Goal: Task Accomplishment & Management: Use online tool/utility

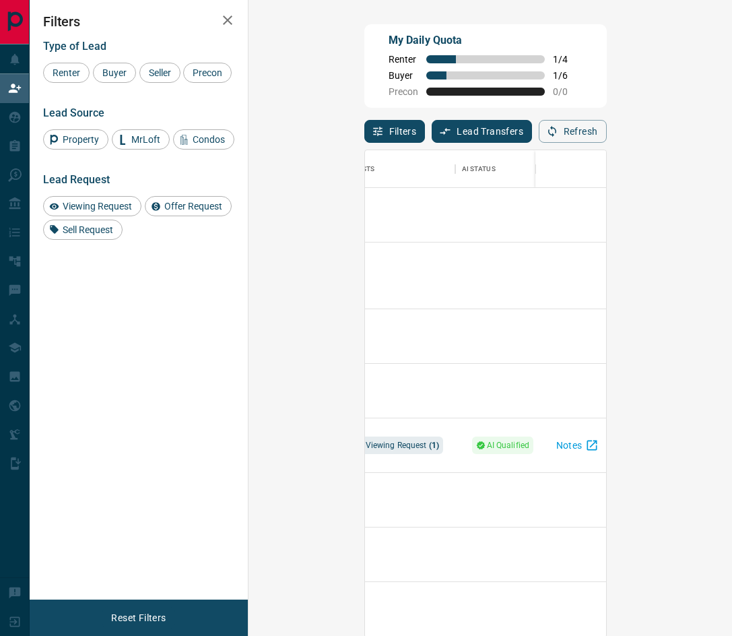
scroll to position [0, 529]
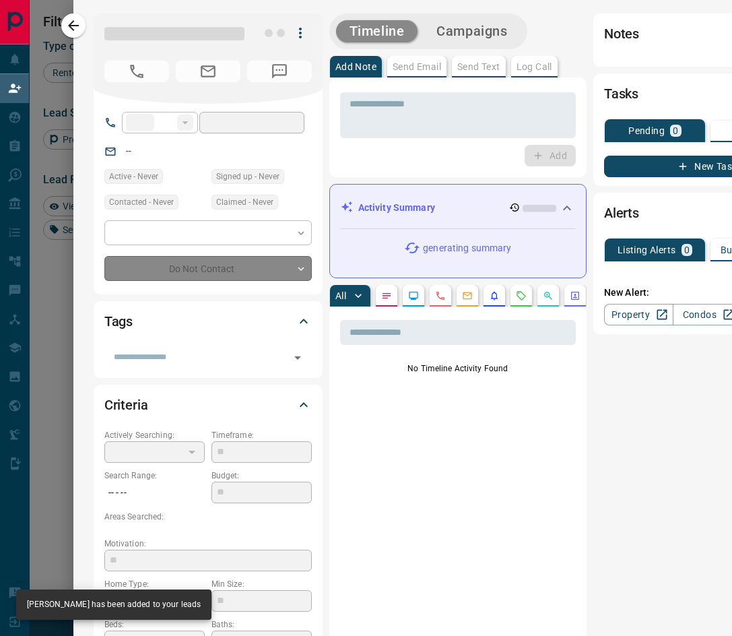
type input "**"
type input "**********"
type input "**"
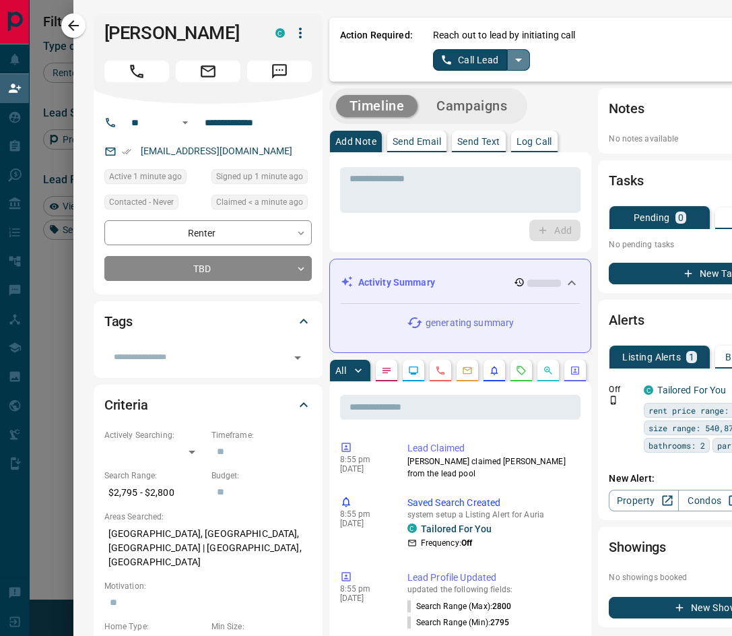
click at [510, 62] on icon "split button" at bounding box center [518, 60] width 16 height 16
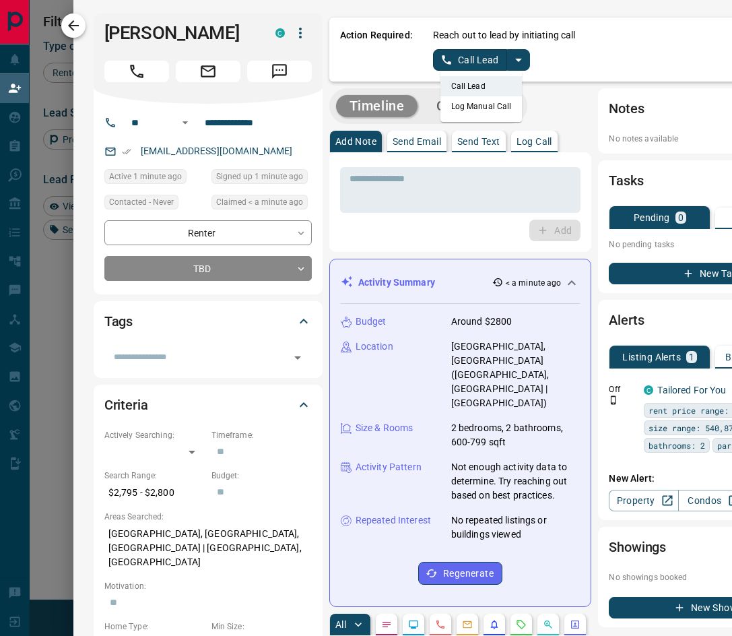
click at [71, 19] on icon "button" at bounding box center [73, 26] width 16 height 16
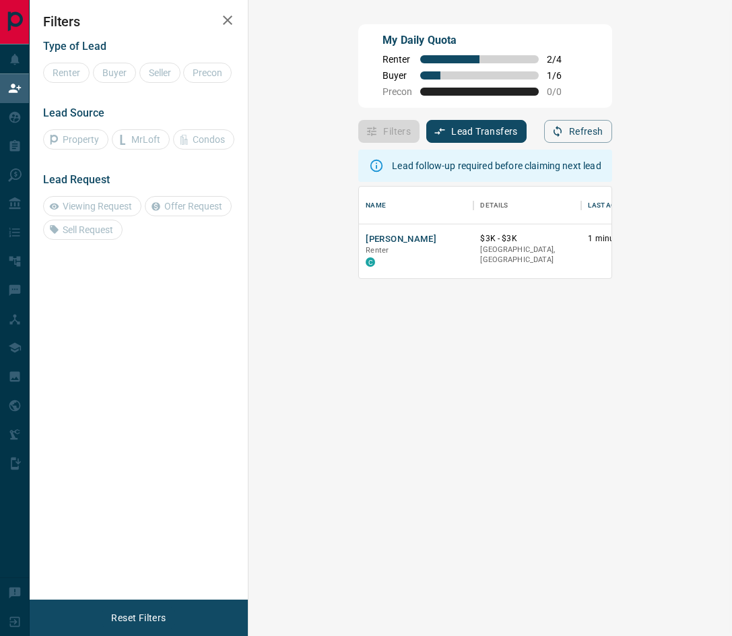
scroll to position [81, 434]
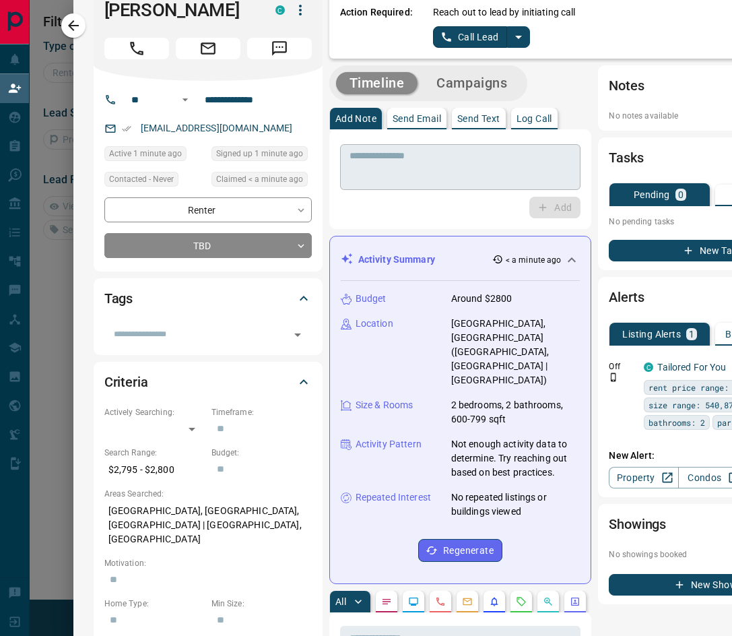
scroll to position [0, 0]
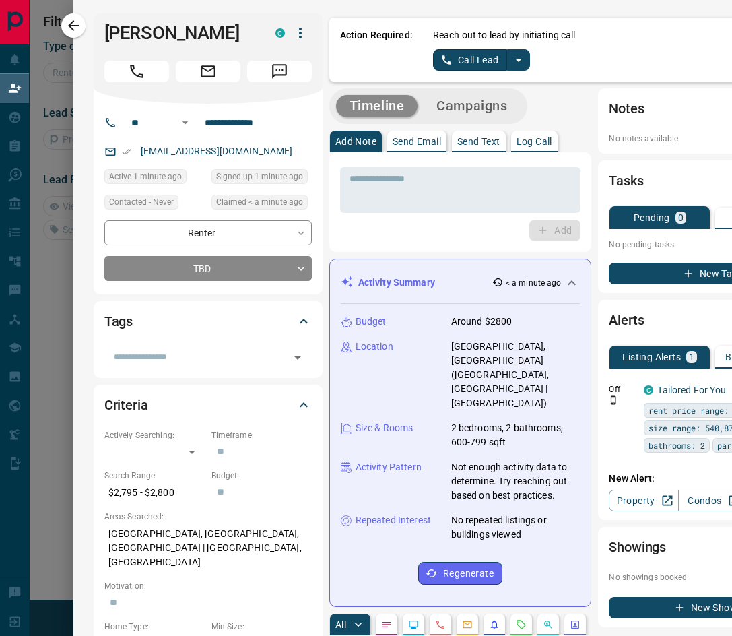
click at [512, 58] on icon "split button" at bounding box center [518, 60] width 16 height 16
click at [486, 101] on li "Log Manual Call" at bounding box center [481, 106] width 82 height 20
click at [471, 63] on button "Log Manual Call" at bounding box center [477, 60] width 89 height 22
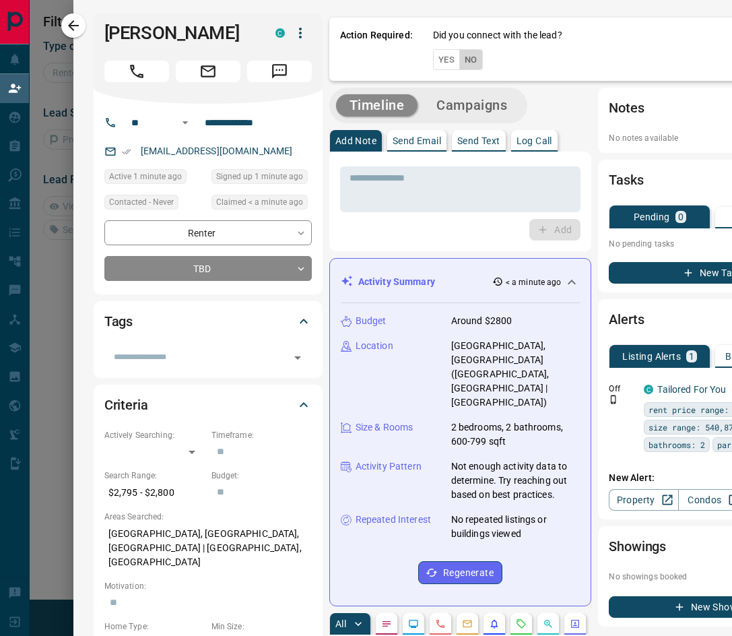
click at [466, 69] on button "No" at bounding box center [471, 59] width 24 height 21
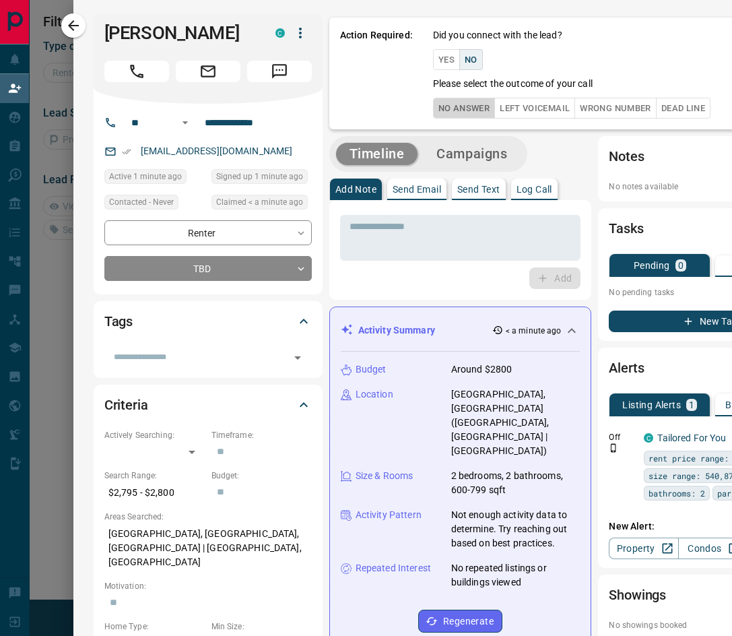
click at [453, 108] on button "No Answer" at bounding box center [464, 108] width 62 height 21
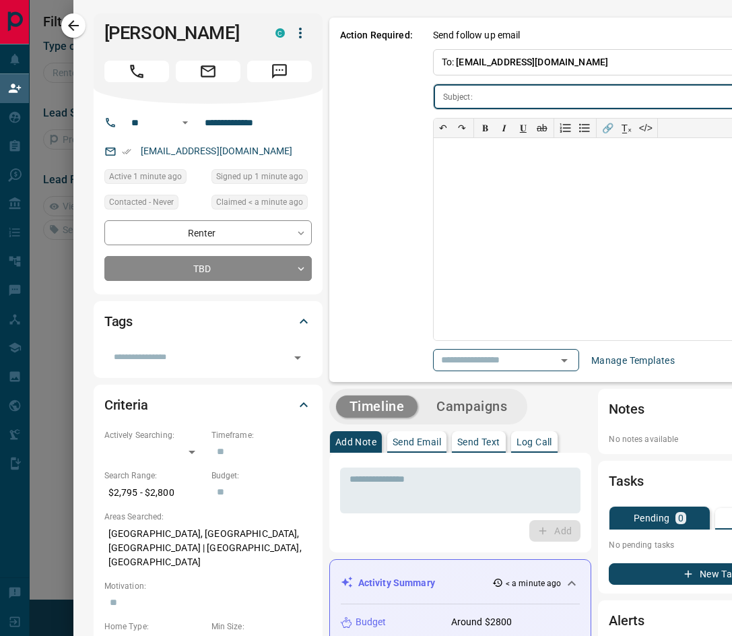
scroll to position [0, 80]
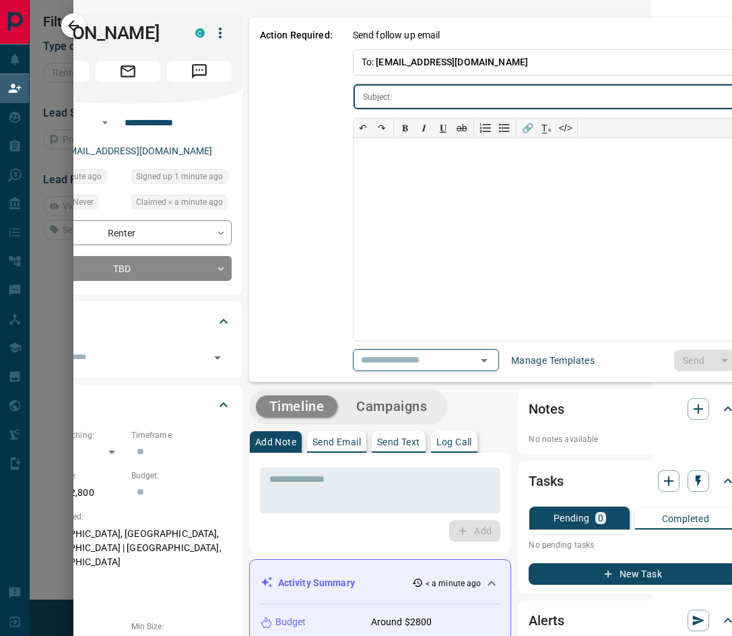
type input "**********"
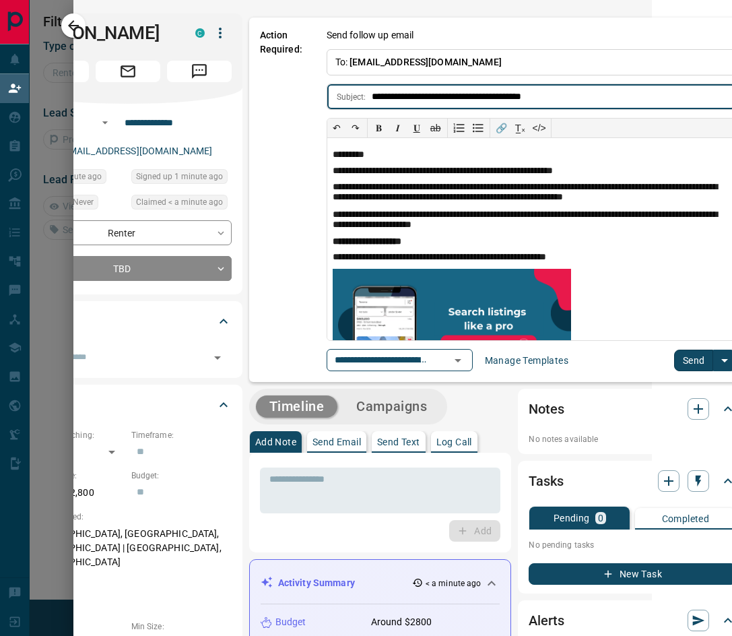
click at [691, 362] on button "Send" at bounding box center [694, 360] width 40 height 22
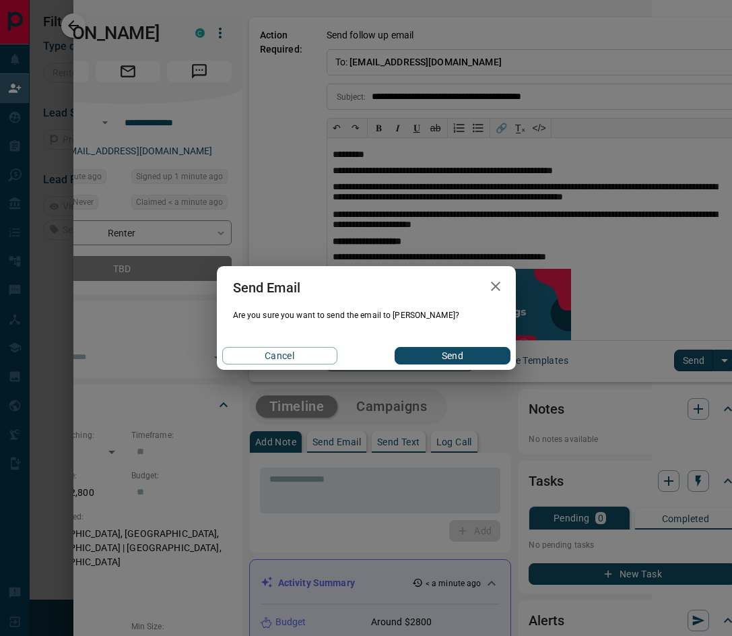
click at [458, 360] on button "Send" at bounding box center [452, 356] width 115 height 18
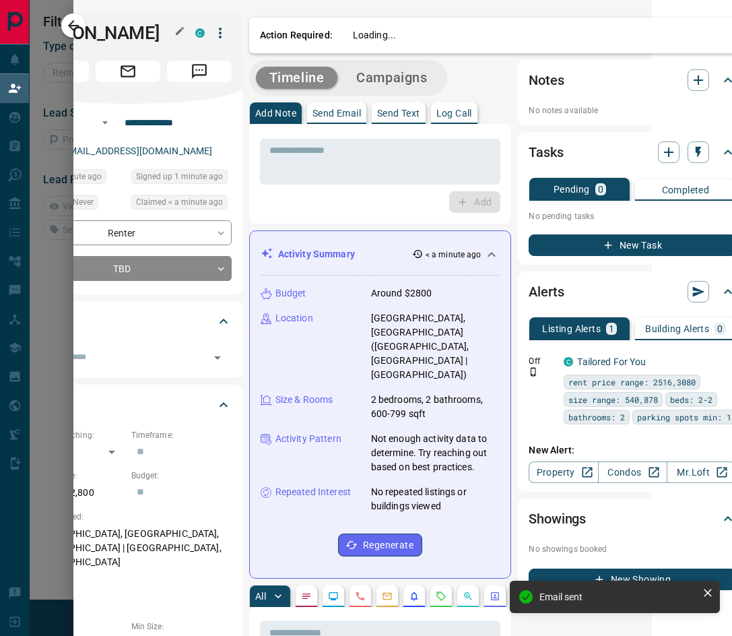
click at [78, 23] on h1 "[PERSON_NAME]" at bounding box center [99, 33] width 151 height 22
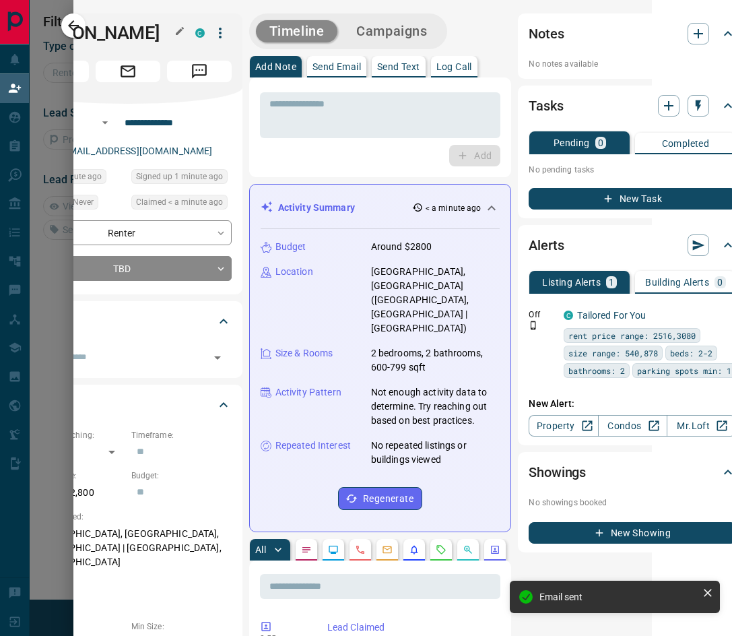
click at [69, 24] on h1 "[PERSON_NAME]" at bounding box center [99, 33] width 151 height 22
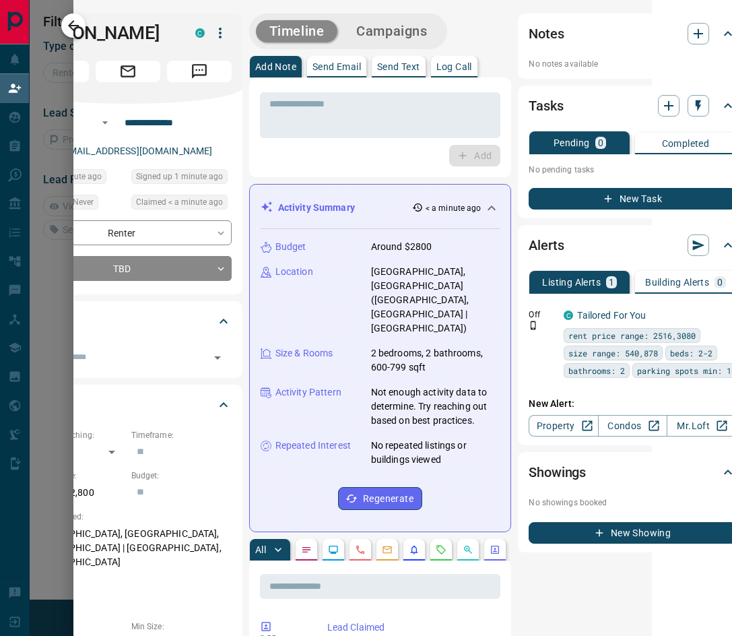
click at [71, 20] on icon "button" at bounding box center [73, 26] width 16 height 16
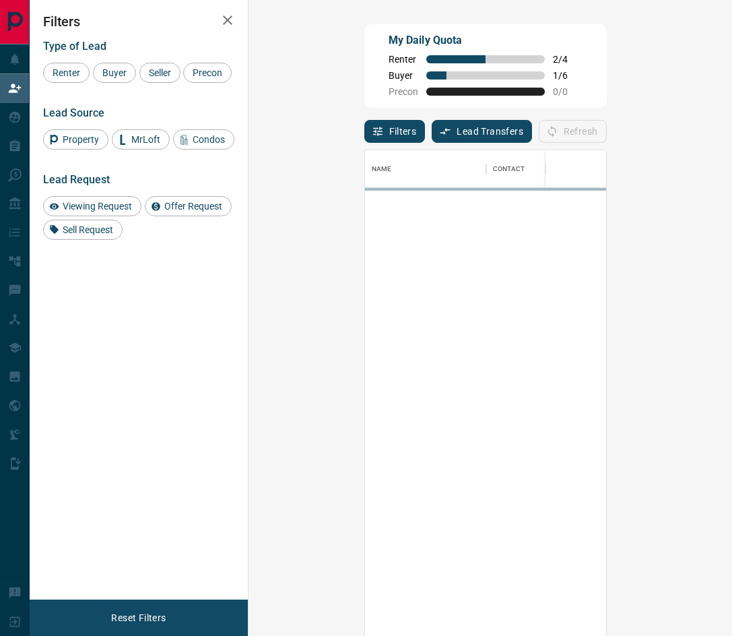
scroll to position [477, 434]
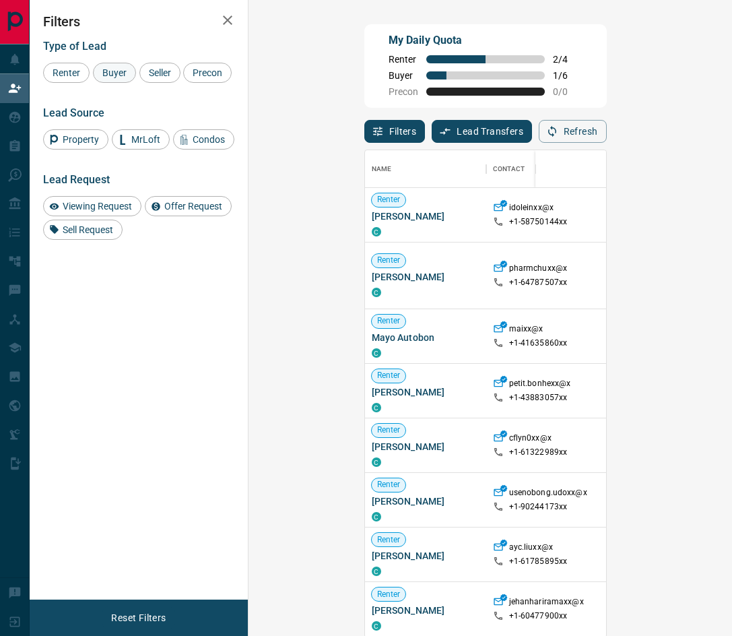
click at [117, 69] on span "Buyer" at bounding box center [115, 72] width 34 height 11
